Goal: Task Accomplishment & Management: Use online tool/utility

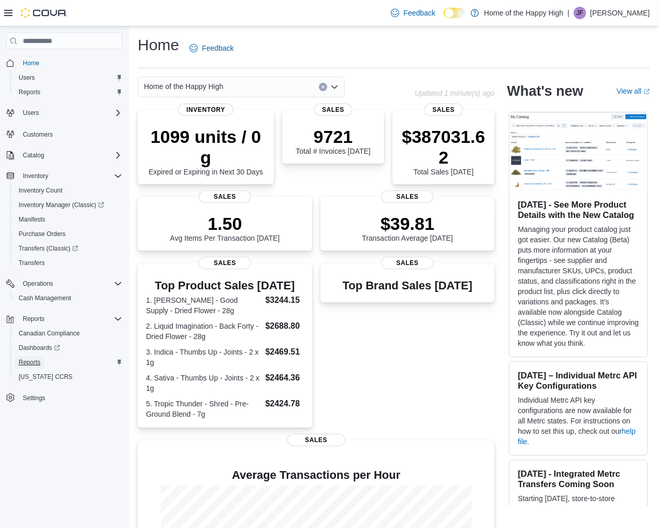
click at [35, 361] on span "Reports" at bounding box center [30, 362] width 22 height 8
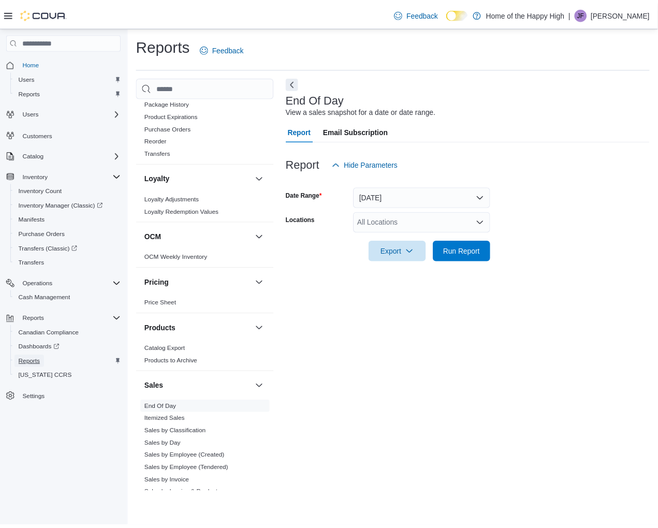
scroll to position [402, 0]
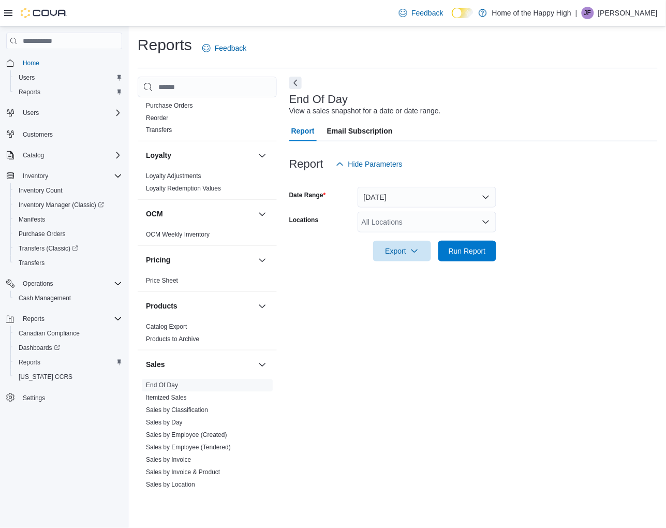
click at [435, 218] on div "All Locations" at bounding box center [427, 222] width 139 height 21
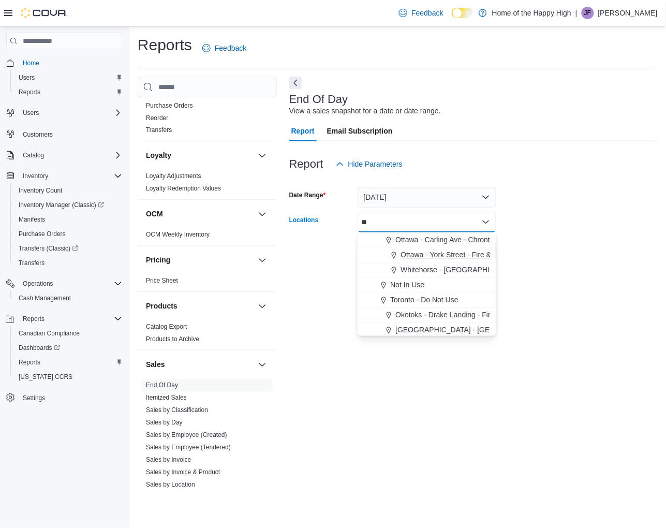
type input "**"
click at [438, 255] on span "Ottawa - York Street - Fire & Flower" at bounding box center [458, 255] width 114 height 10
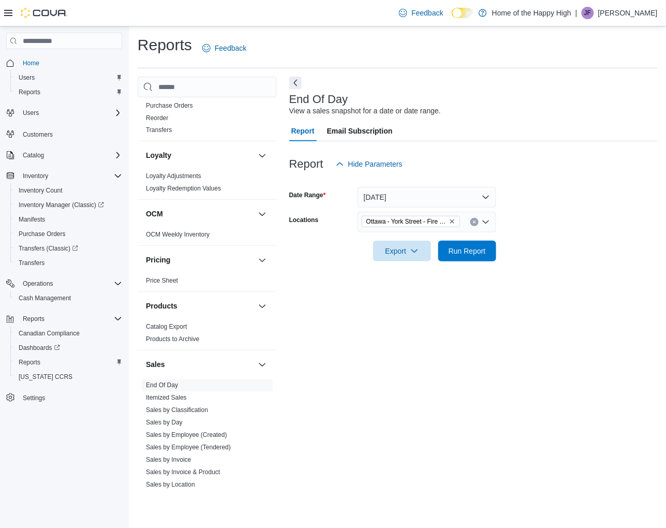
click at [569, 250] on form "Date Range [DATE] Locations [GEOGRAPHIC_DATA] - [GEOGRAPHIC_DATA] - Fire & Flow…" at bounding box center [473, 217] width 369 height 87
click at [421, 248] on span "Export" at bounding box center [402, 250] width 46 height 21
click at [411, 288] on span "Export to Pdf" at bounding box center [403, 292] width 47 height 8
click at [472, 247] on span "Run Report" at bounding box center [467, 250] width 37 height 10
